Goal: Information Seeking & Learning: Learn about a topic

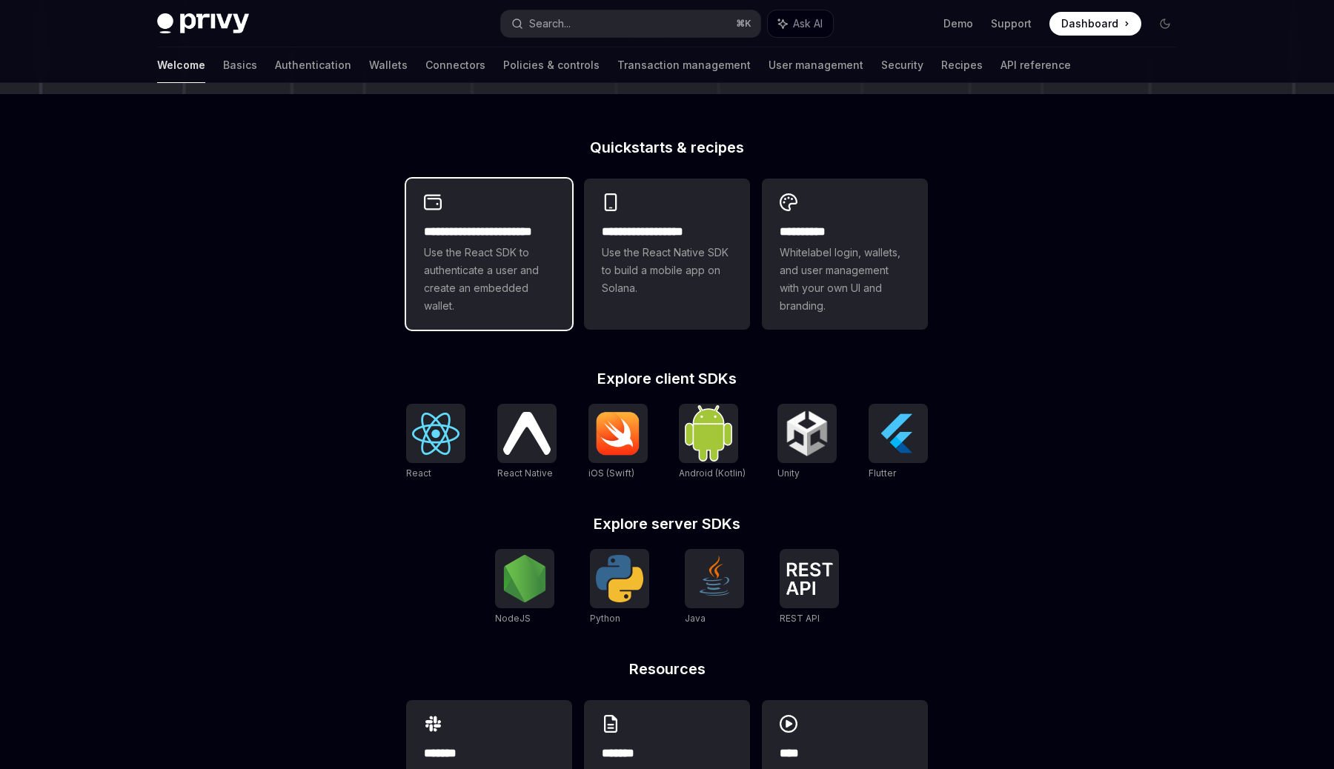
scroll to position [327, 0]
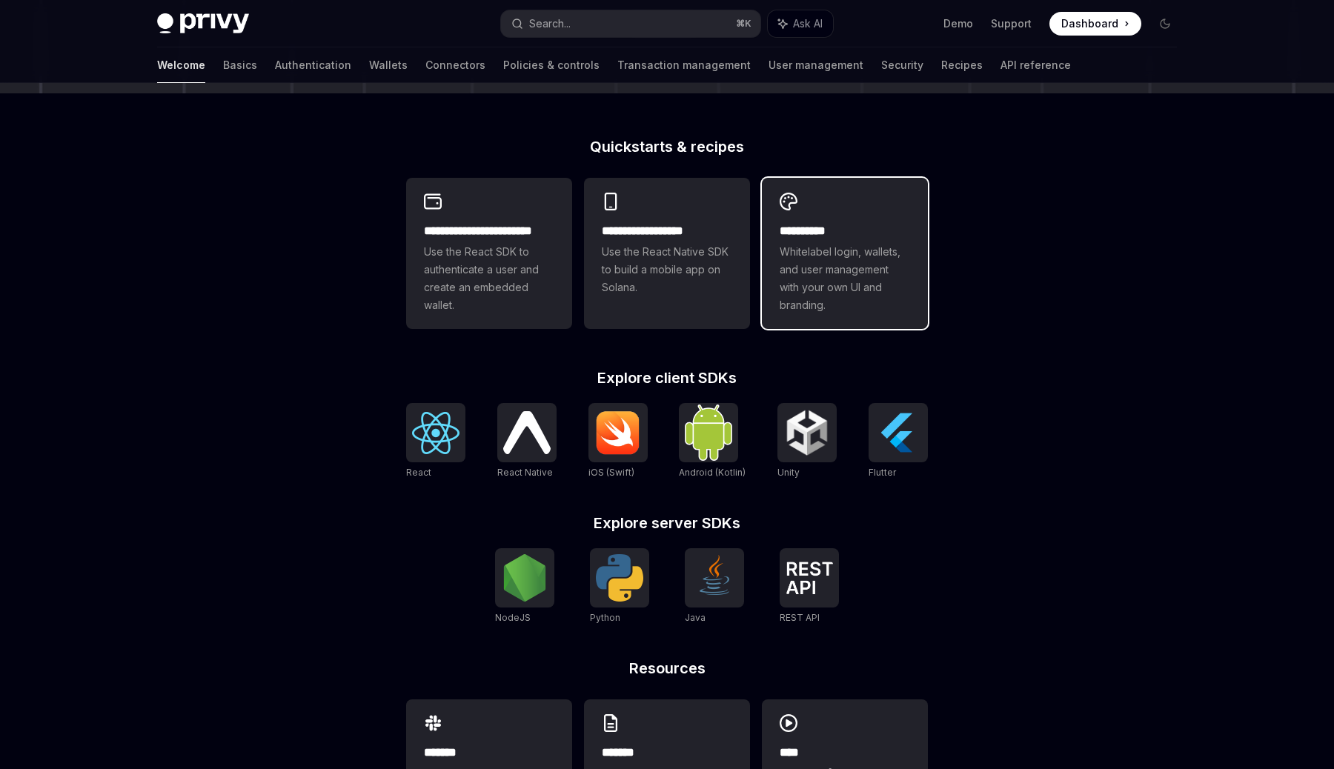
click at [793, 290] on span "Whitelabel login, wallets, and user management with your own UI and branding." at bounding box center [844, 278] width 130 height 71
type textarea "*"
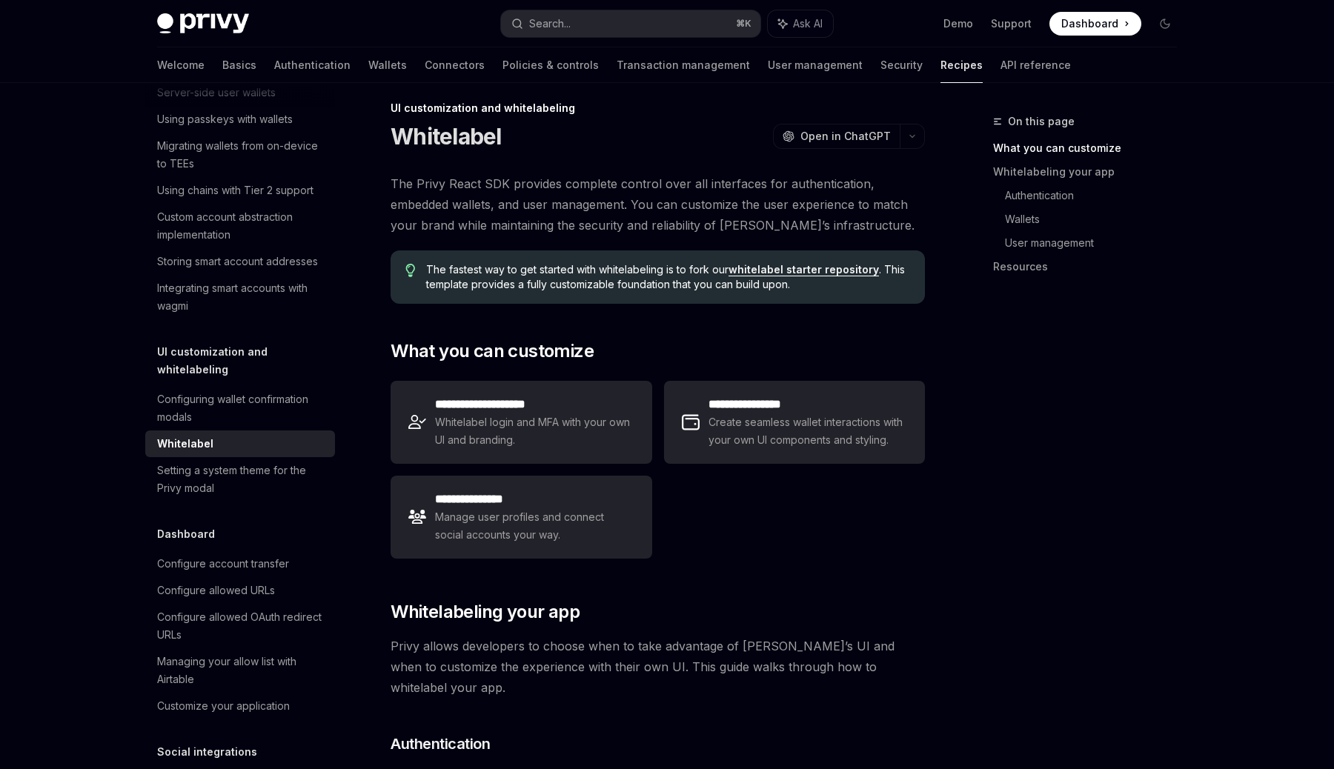
scroll to position [19, 0]
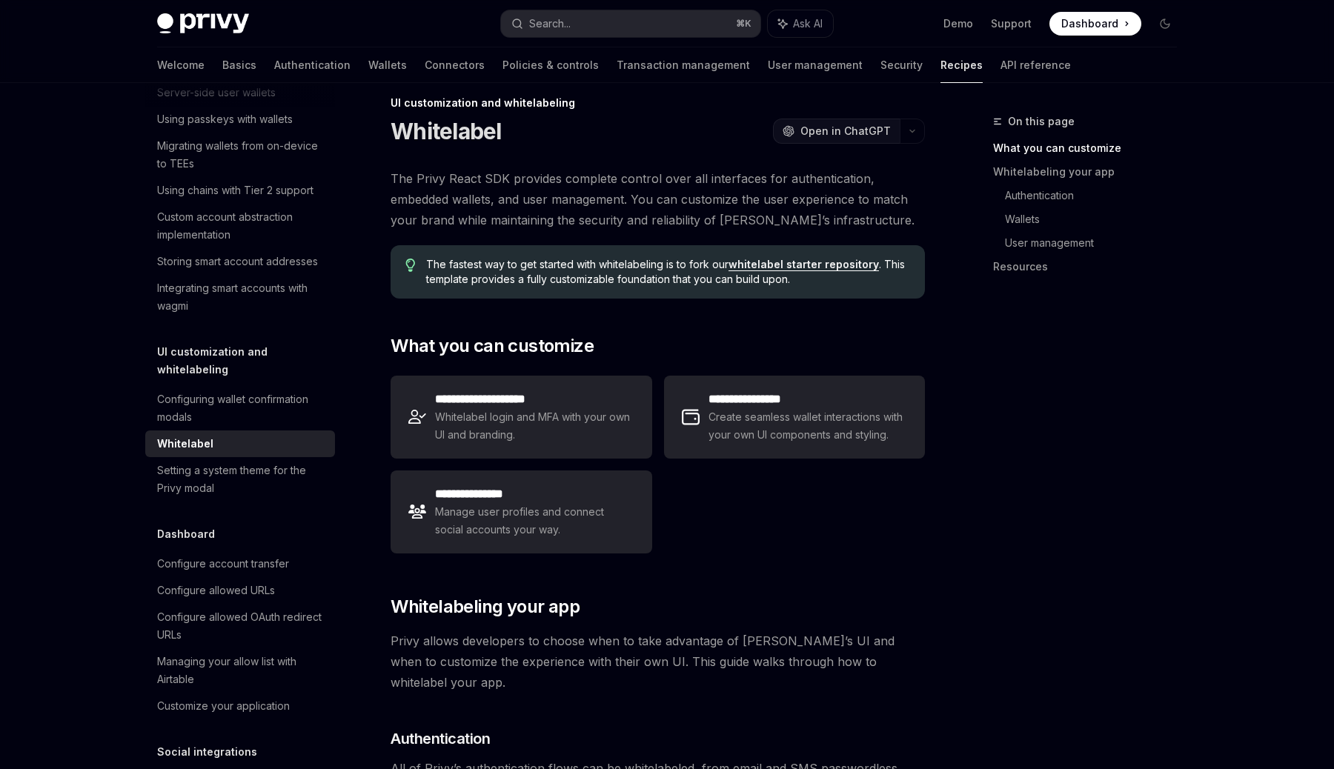
click at [859, 128] on span "Open in ChatGPT" at bounding box center [845, 131] width 90 height 15
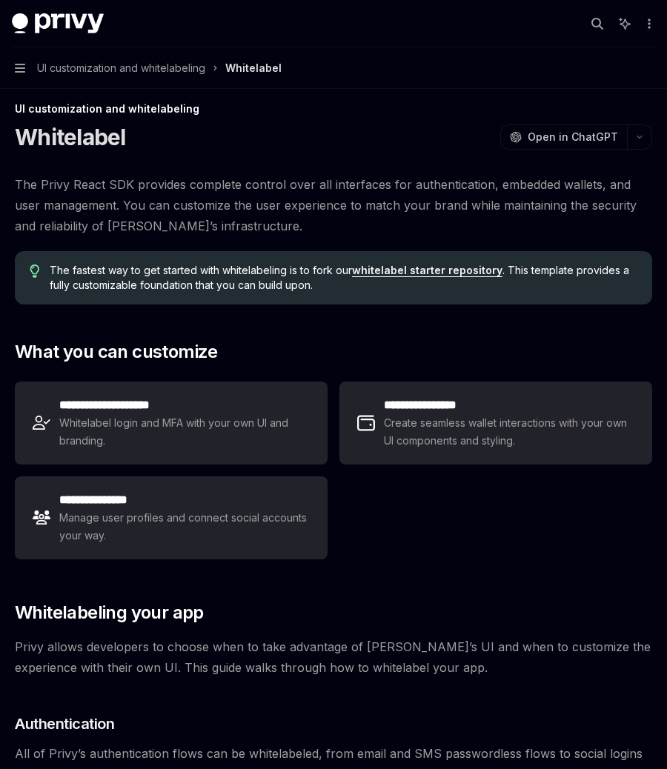
click at [549, 521] on div "**********" at bounding box center [333, 471] width 637 height 190
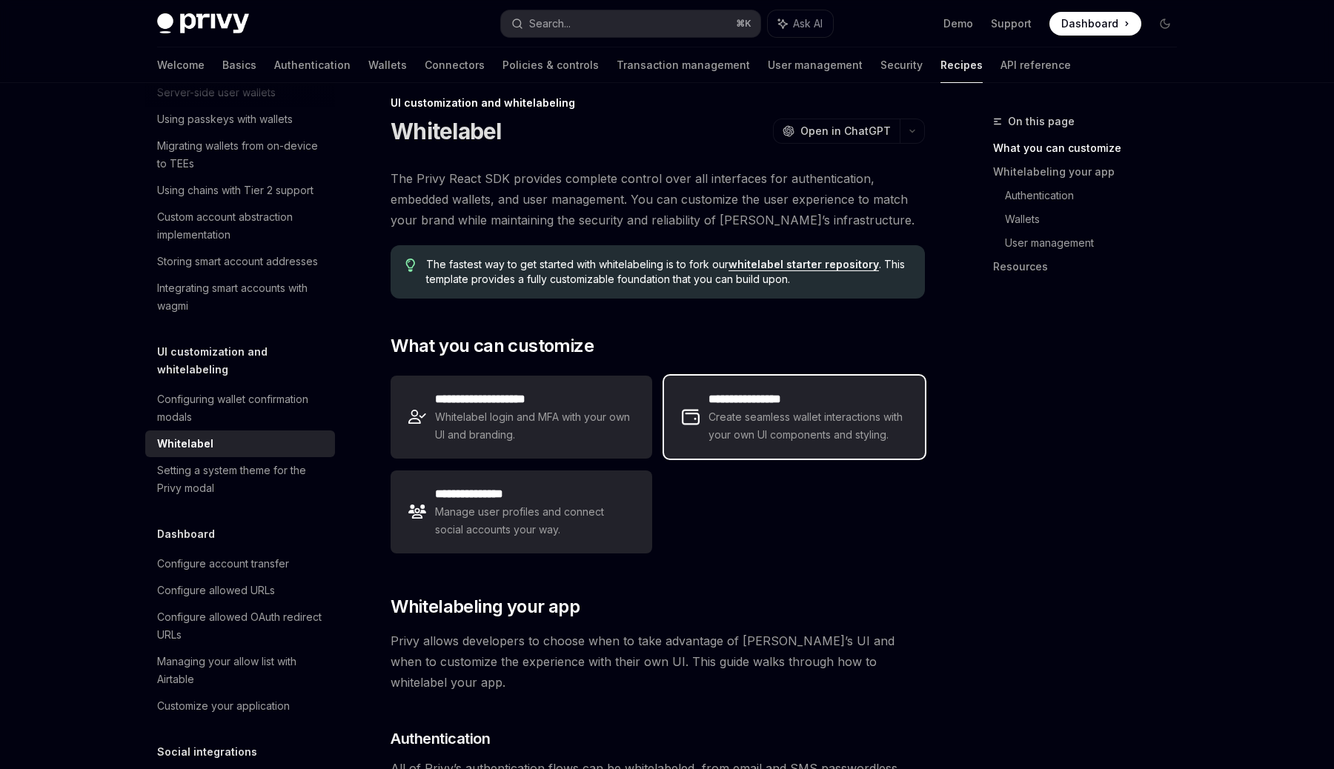
click at [786, 419] on span "Create seamless wallet interactions with your own UI components and styling." at bounding box center [807, 426] width 199 height 36
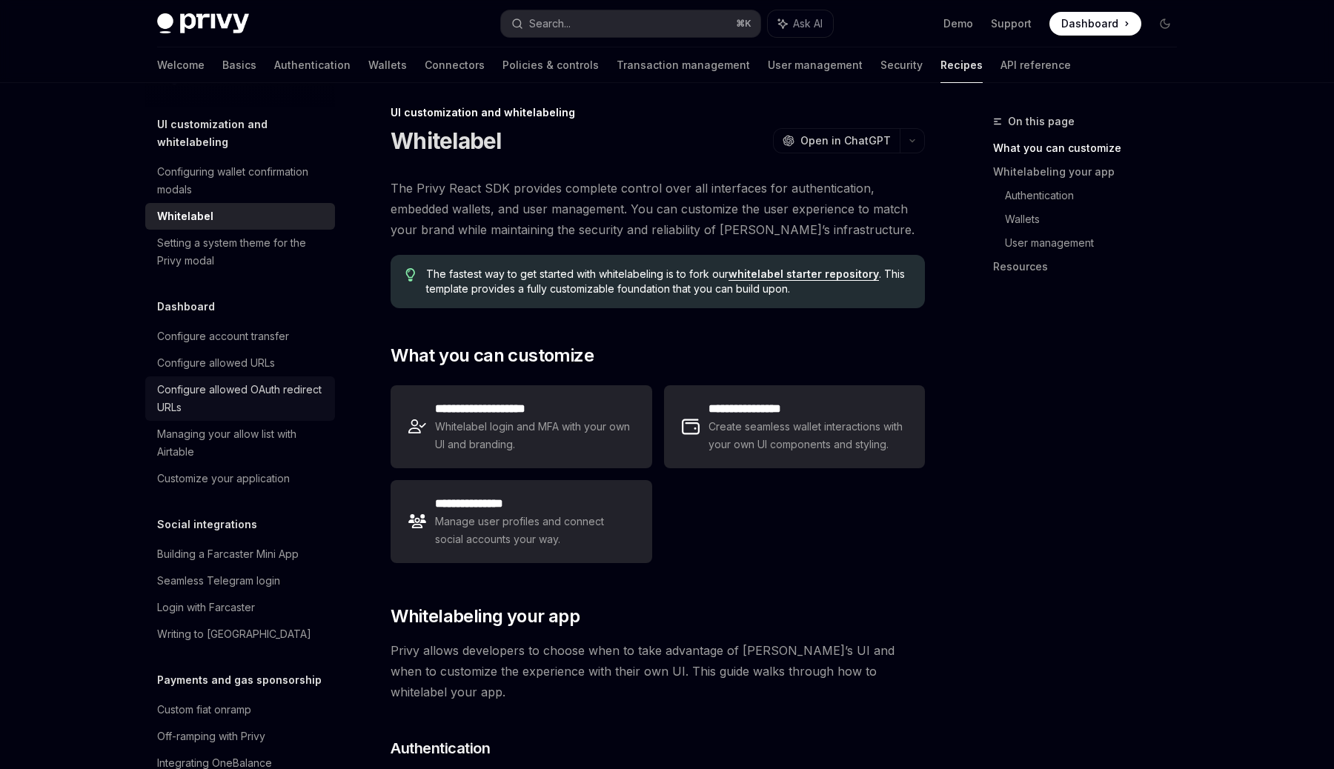
scroll to position [745, 0]
click at [298, 571] on div "Seamless Telegram login" at bounding box center [241, 580] width 169 height 18
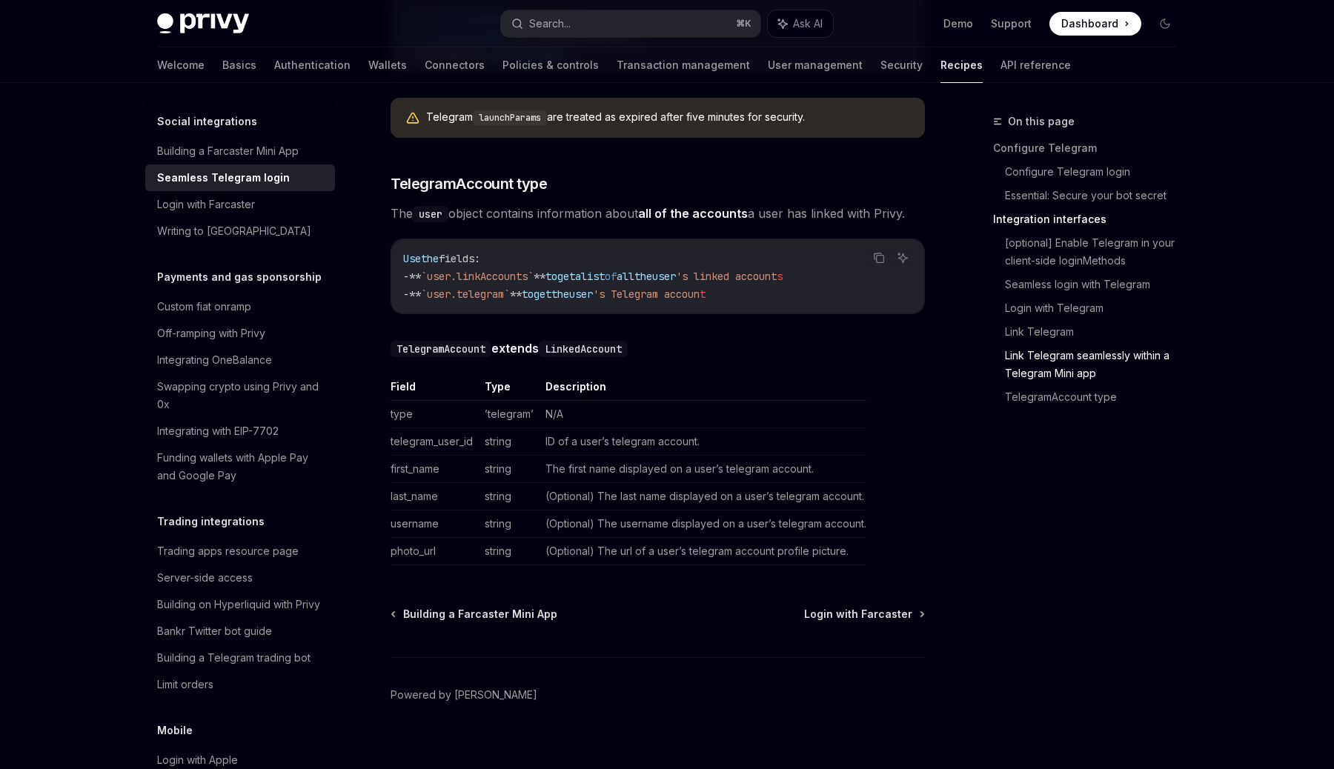
scroll to position [1149, 0]
click at [240, 567] on div "Server-side access" at bounding box center [205, 576] width 96 height 18
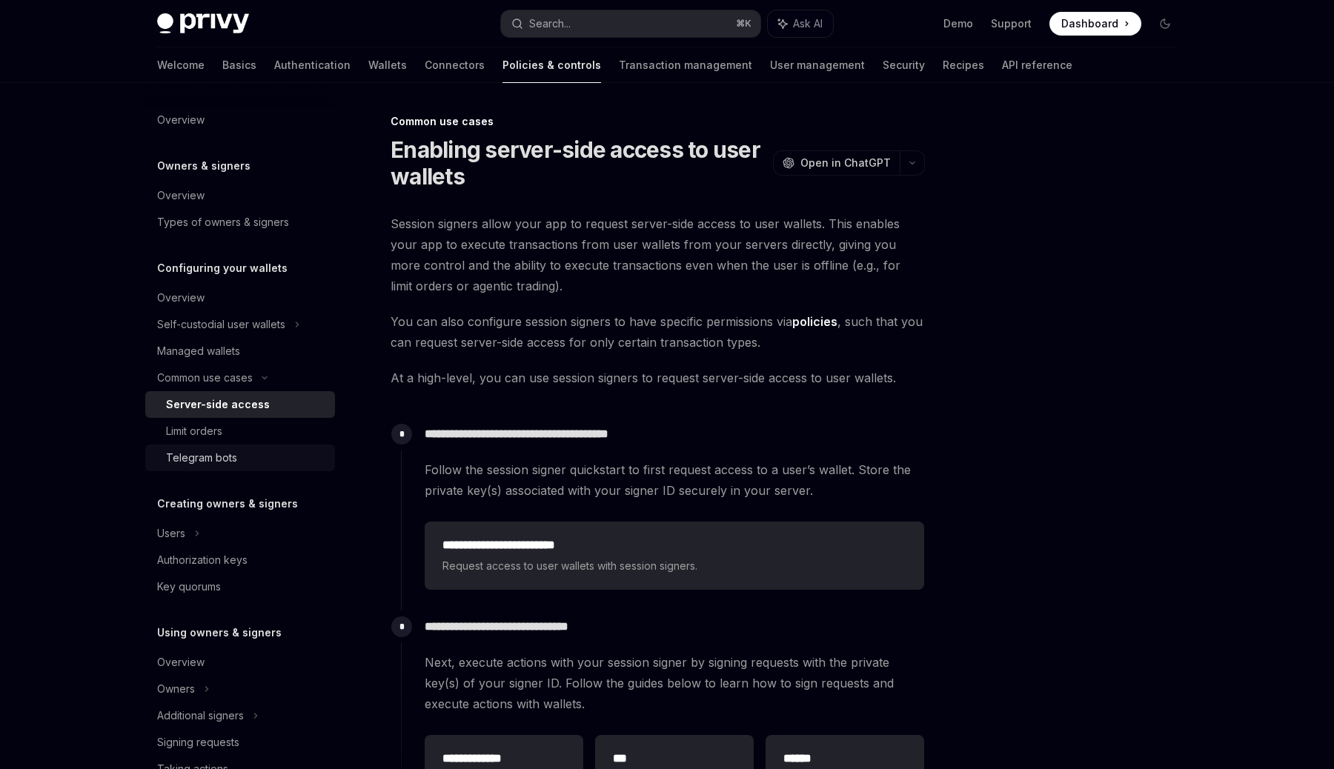
click at [237, 454] on div "Telegram bots" at bounding box center [246, 458] width 160 height 18
type textarea "*"
